Goal: Find contact information: Find contact information

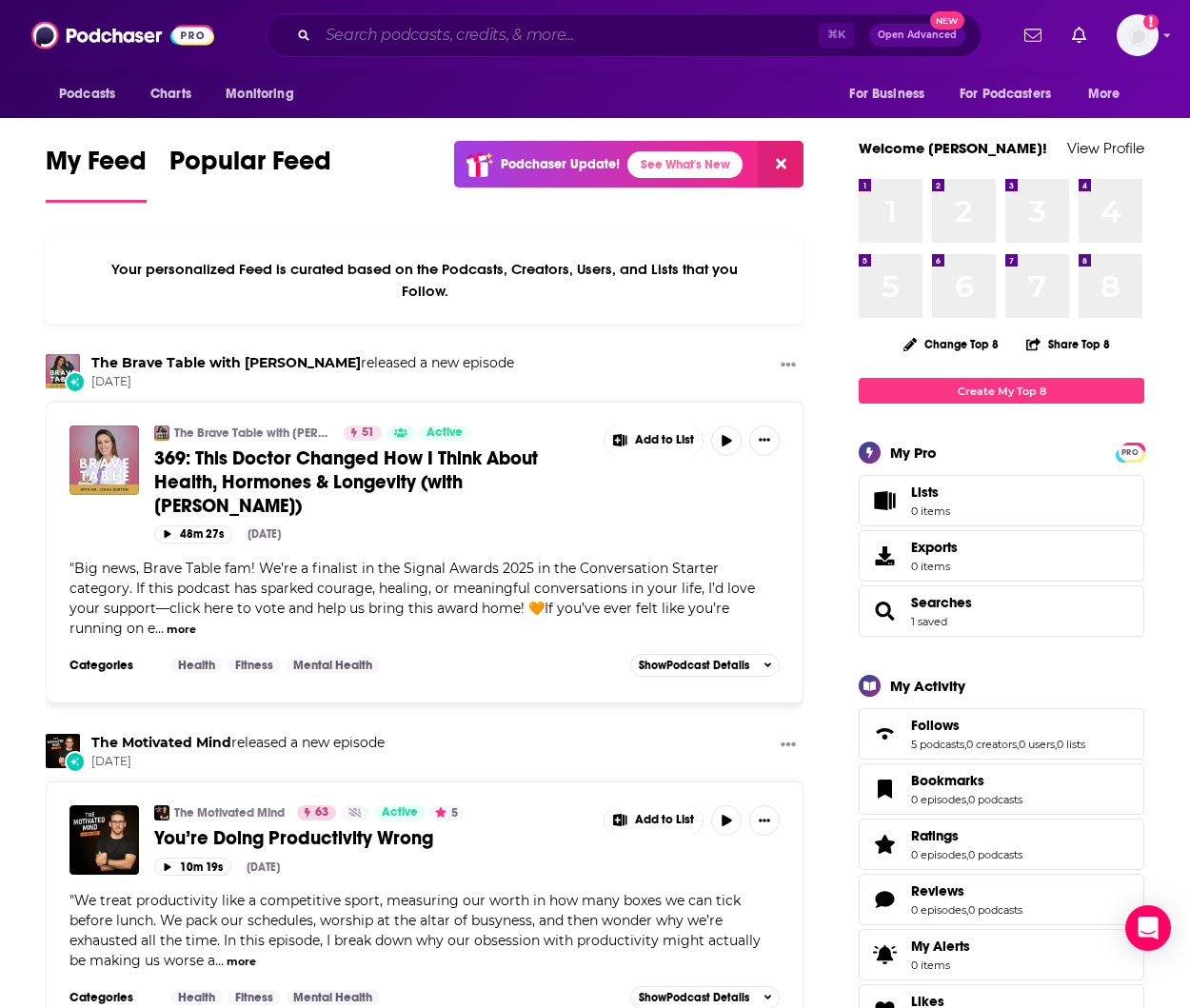
click at [372, 48] on input "Search podcasts, credits, & more..." at bounding box center [568, 35] width 501 height 31
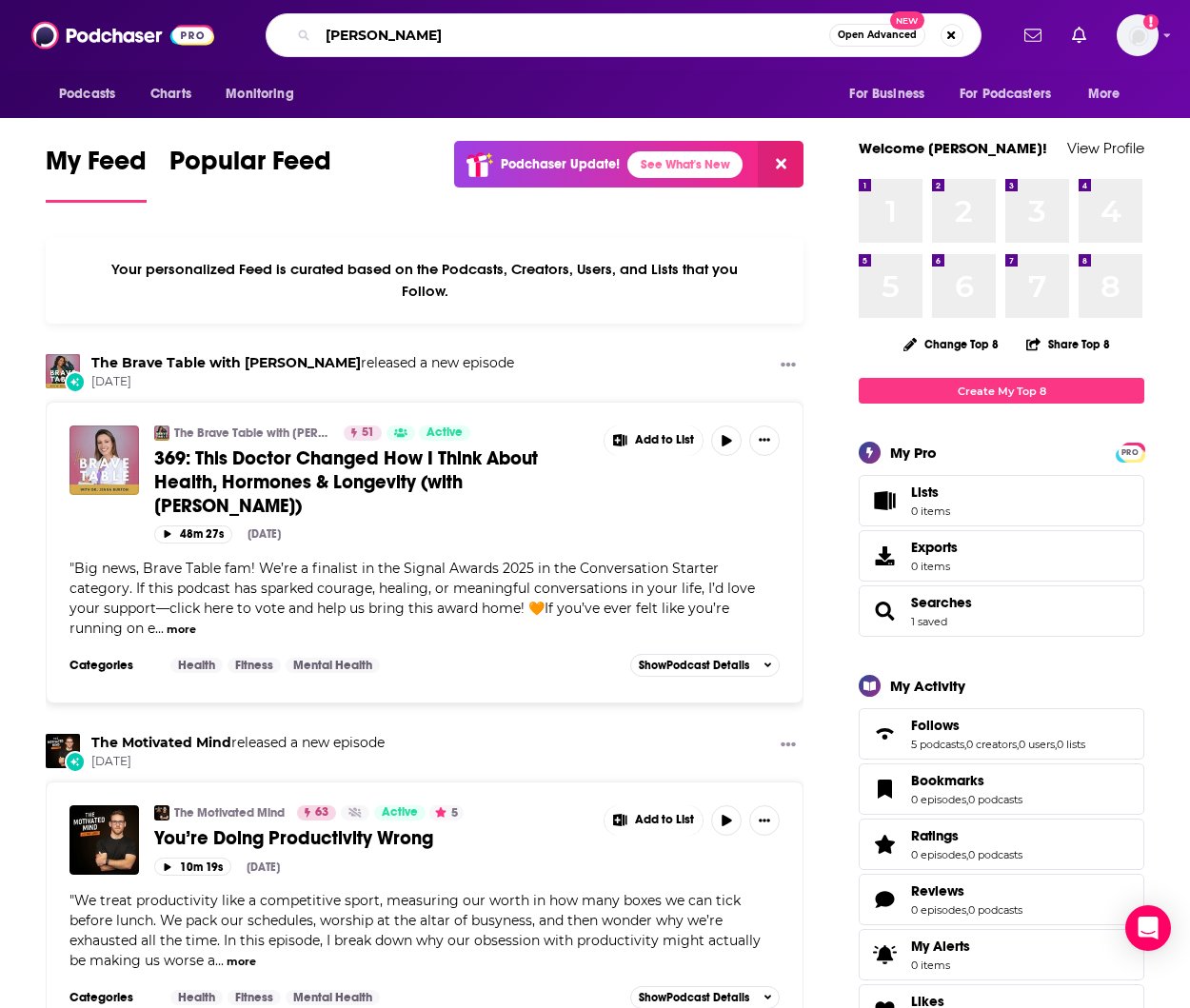
type input "[PERSON_NAME]"
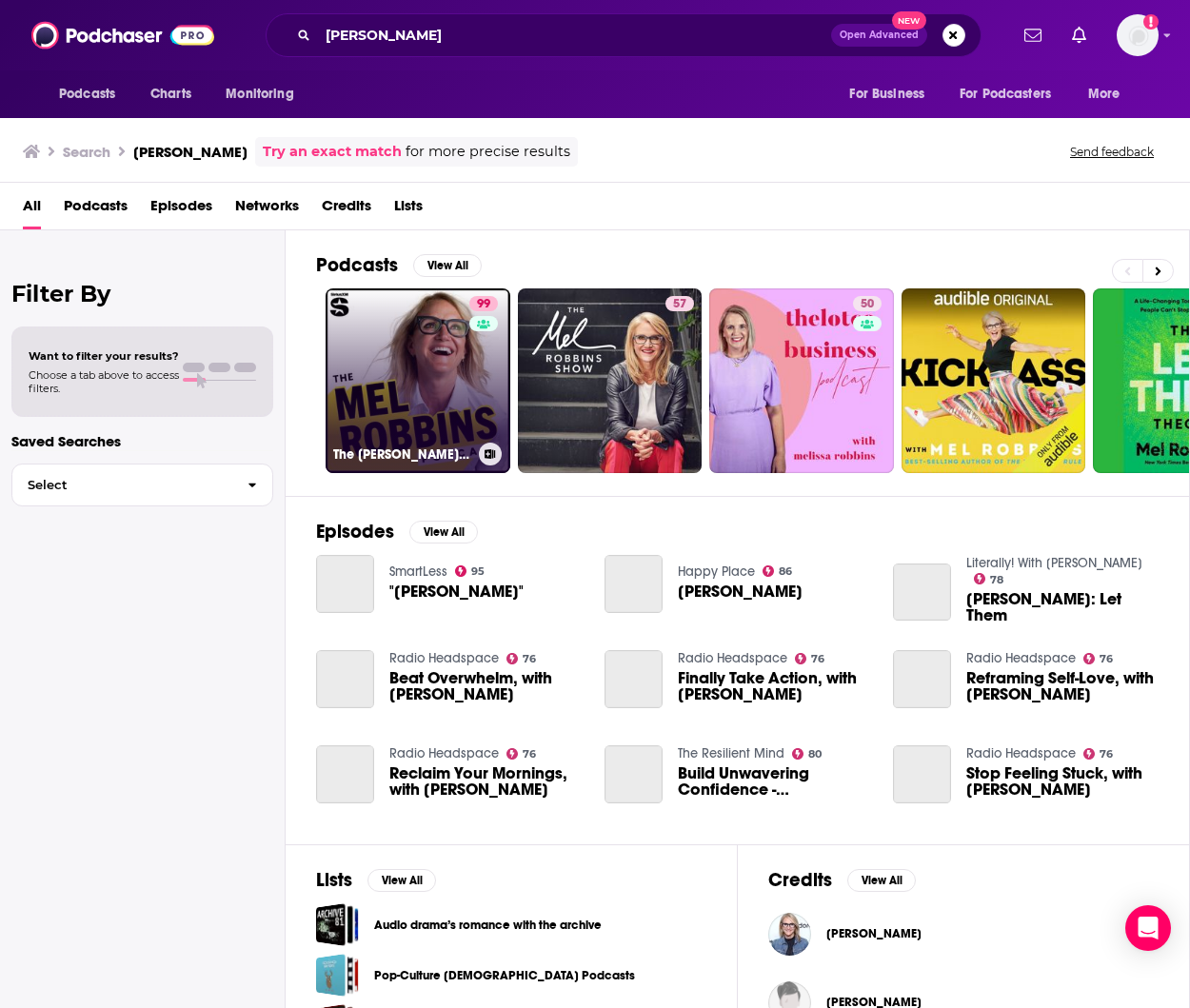
click at [433, 319] on link "99 The [PERSON_NAME] Podcast" at bounding box center [417, 380] width 185 height 185
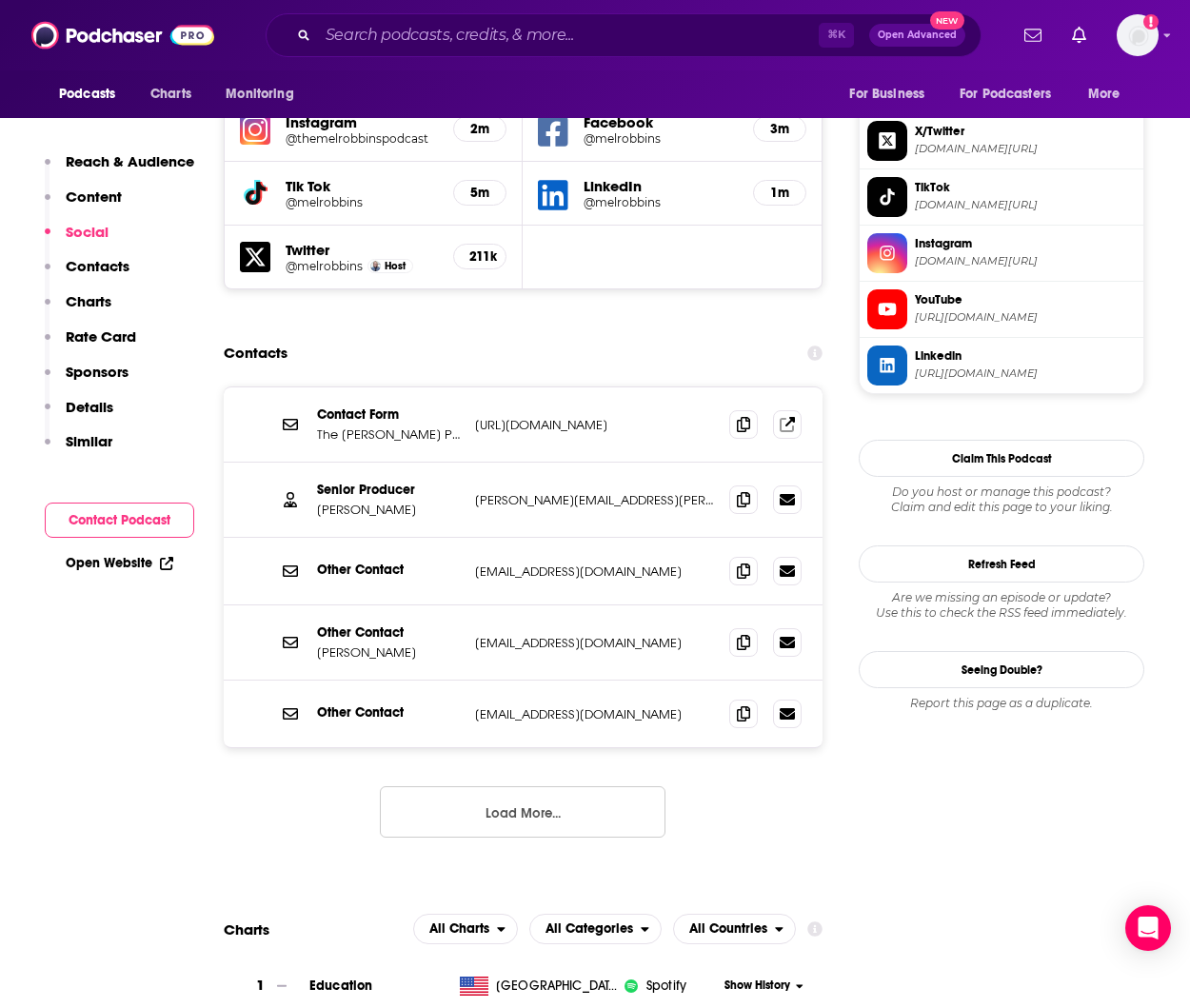
scroll to position [1790, 0]
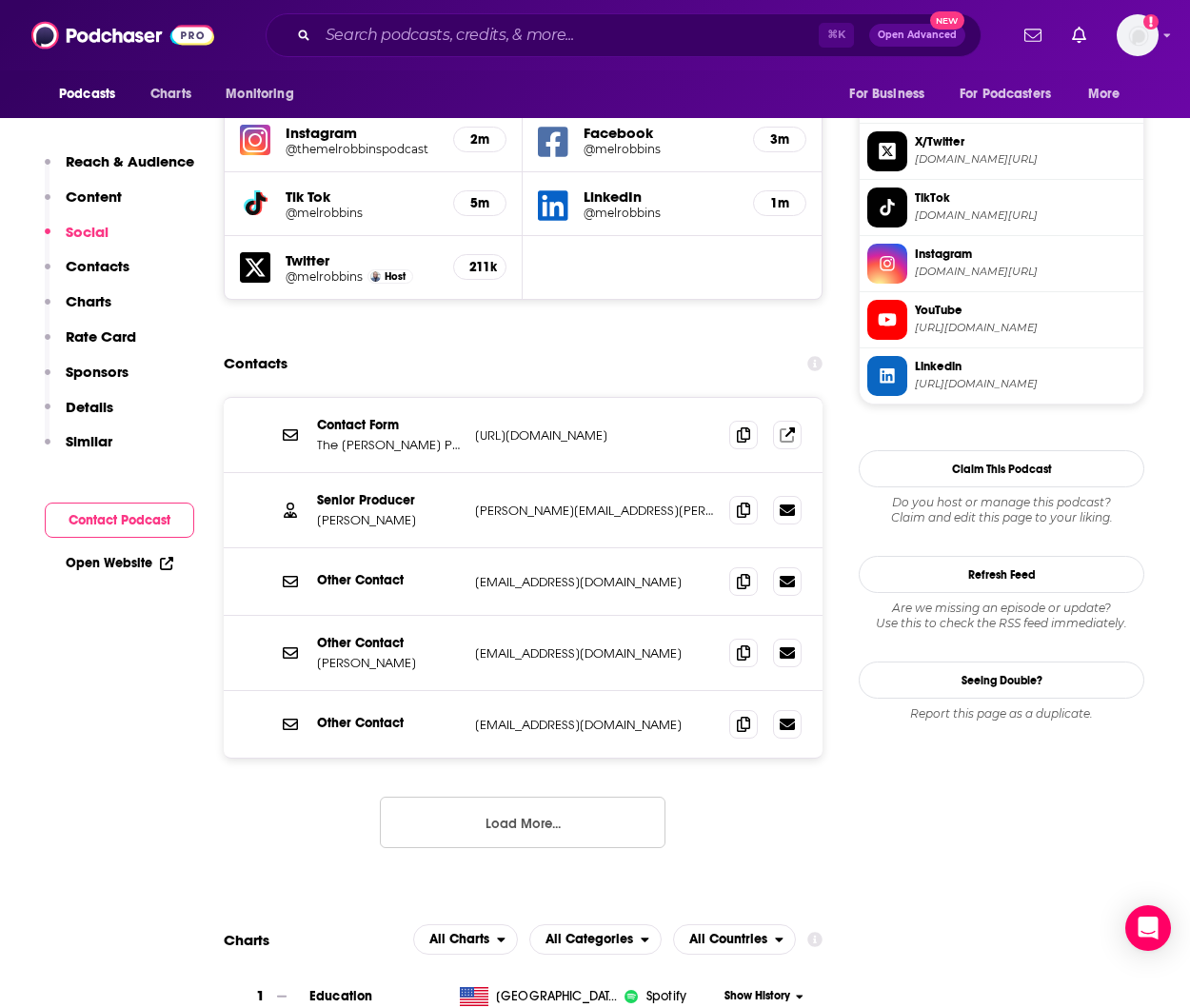
click at [521, 503] on p "[PERSON_NAME][EMAIL_ADDRESS][PERSON_NAME][DOMAIN_NAME]" at bounding box center [595, 510] width 239 height 16
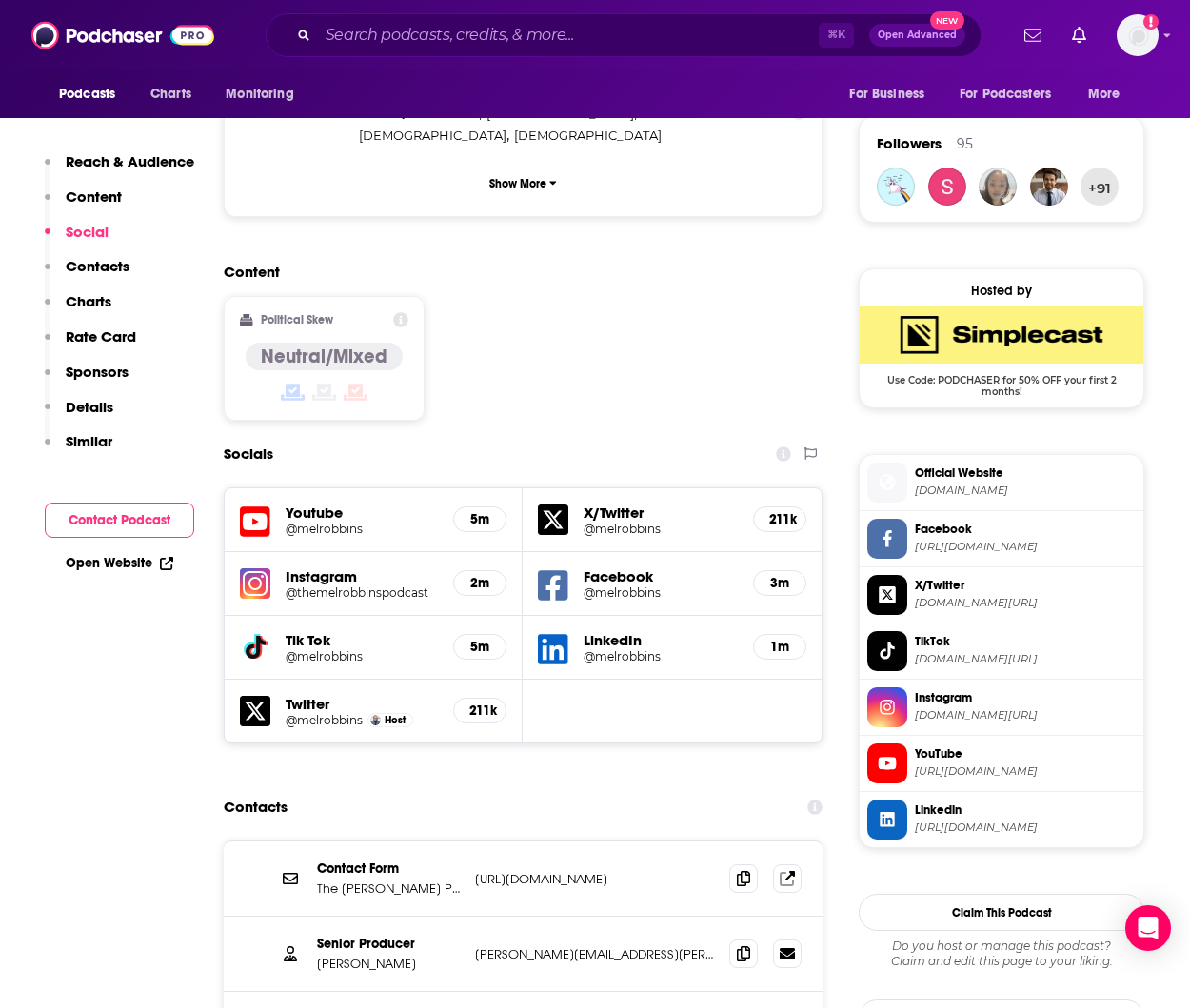
scroll to position [1490, 0]
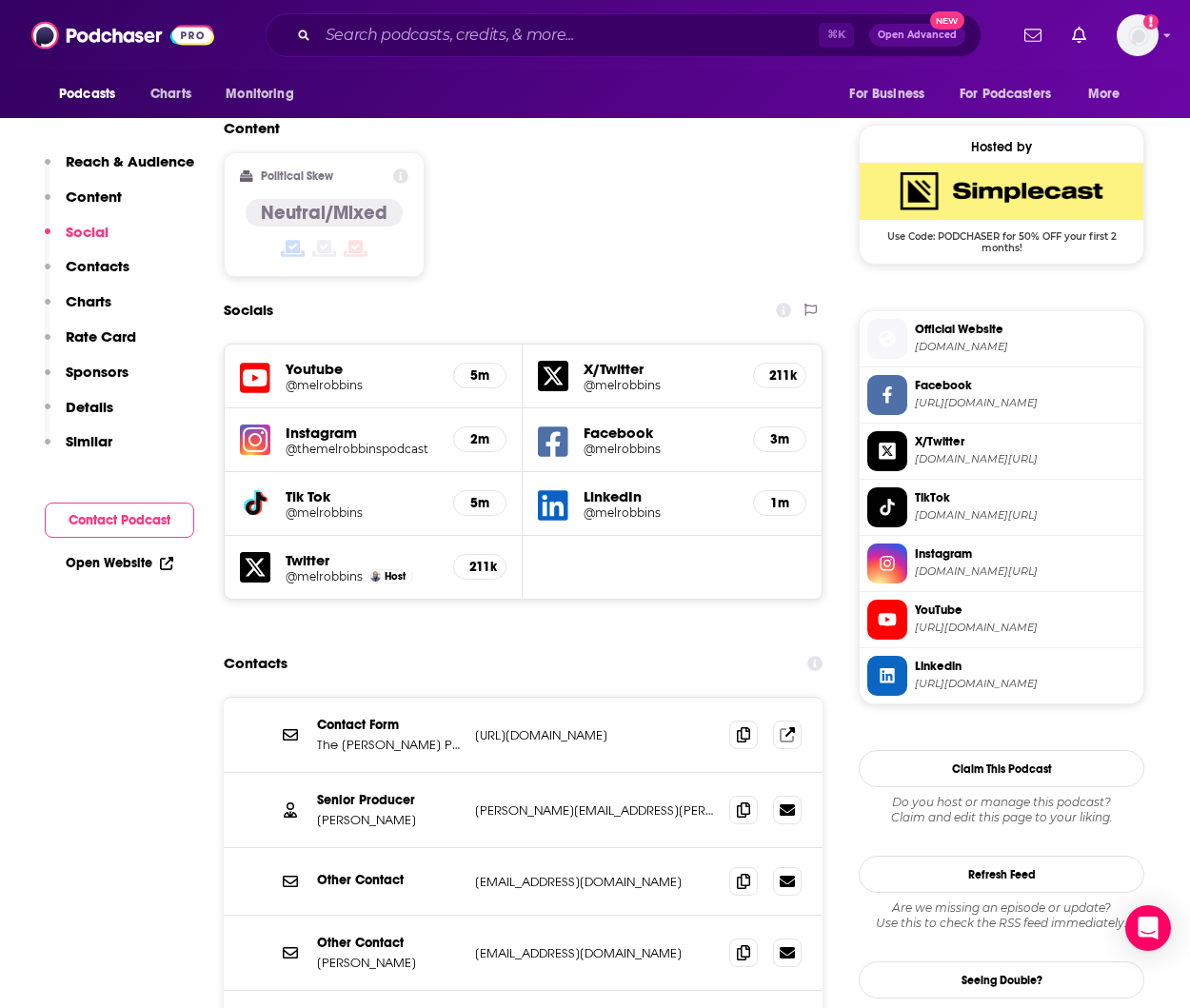
click at [552, 802] on p "[PERSON_NAME][EMAIL_ADDRESS][PERSON_NAME][DOMAIN_NAME]" at bounding box center [595, 810] width 239 height 16
click at [788, 803] on icon at bounding box center [787, 809] width 15 height 11
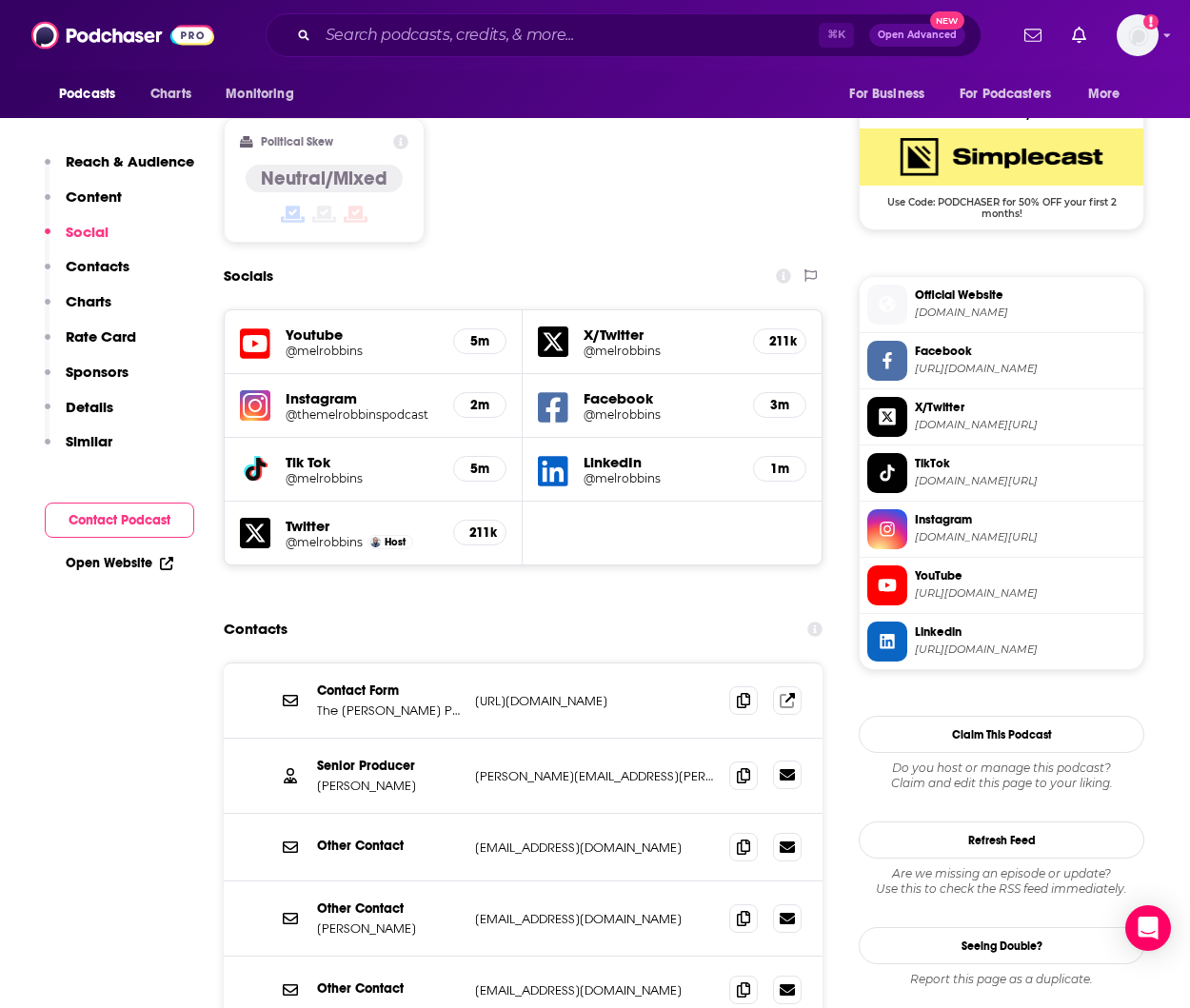
scroll to position [1524, 2]
